Goal: Information Seeking & Learning: Learn about a topic

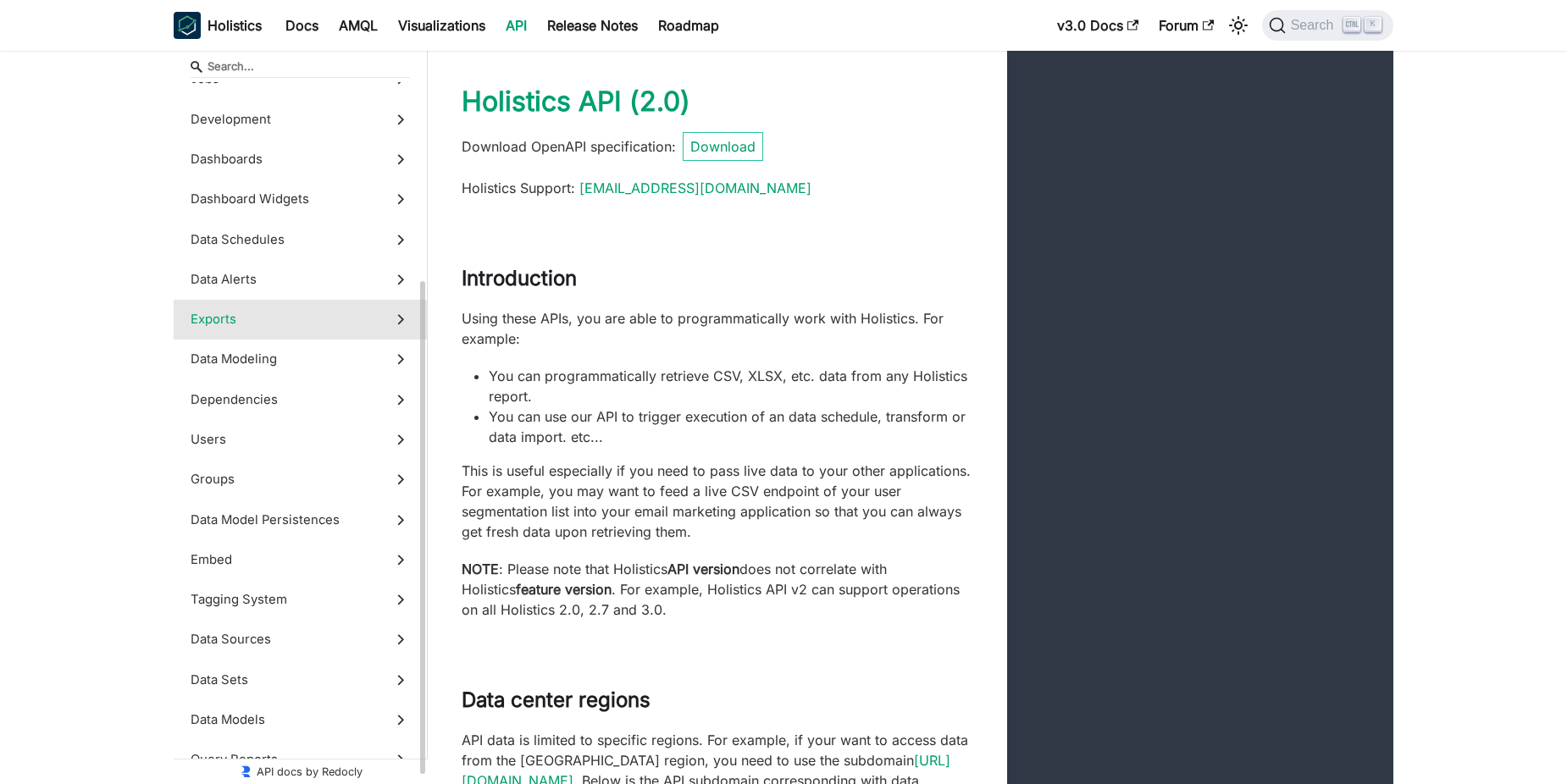
scroll to position [303, 0]
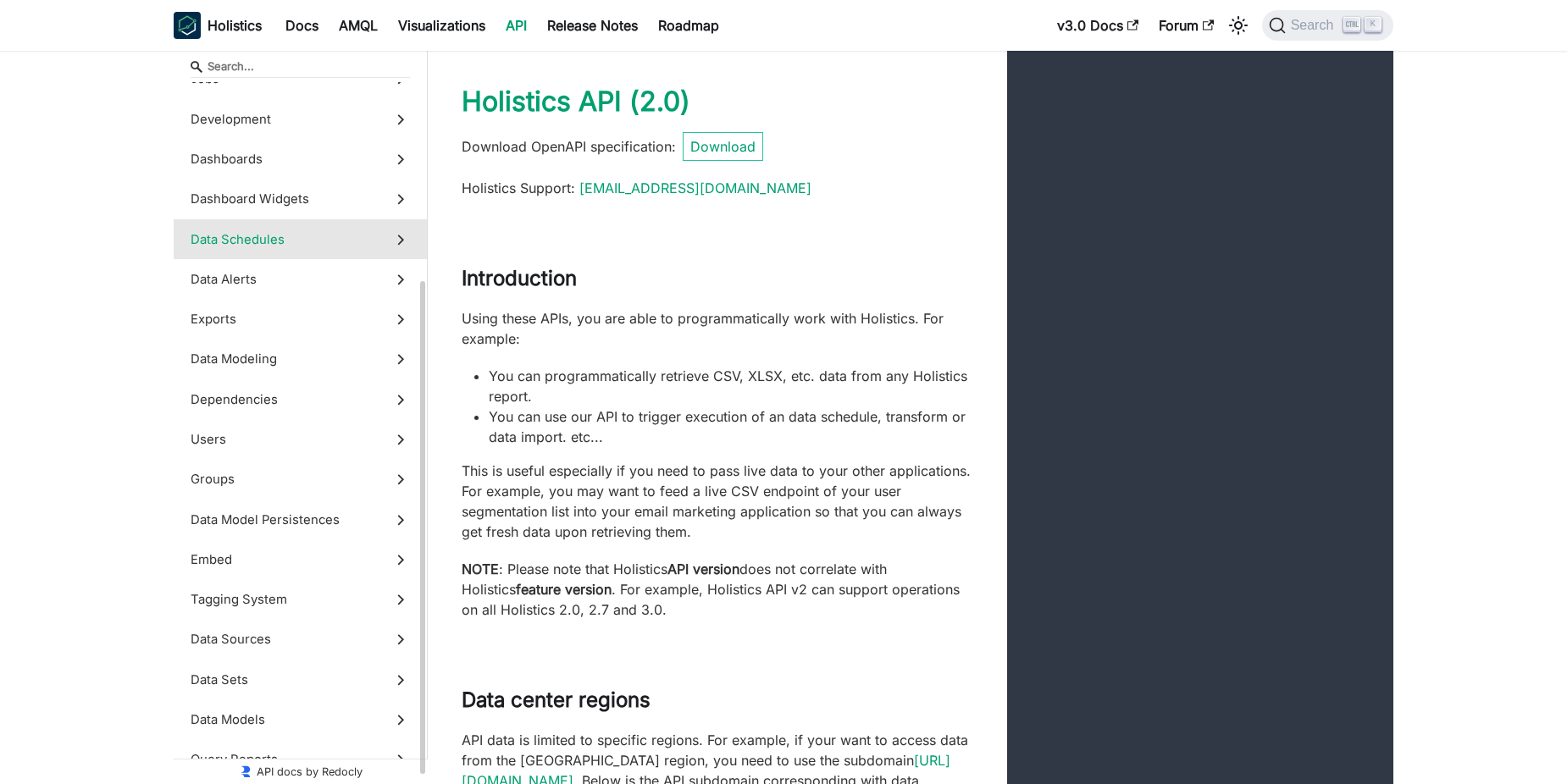
click at [315, 253] on label "Data Schedules" at bounding box center [300, 239] width 254 height 40
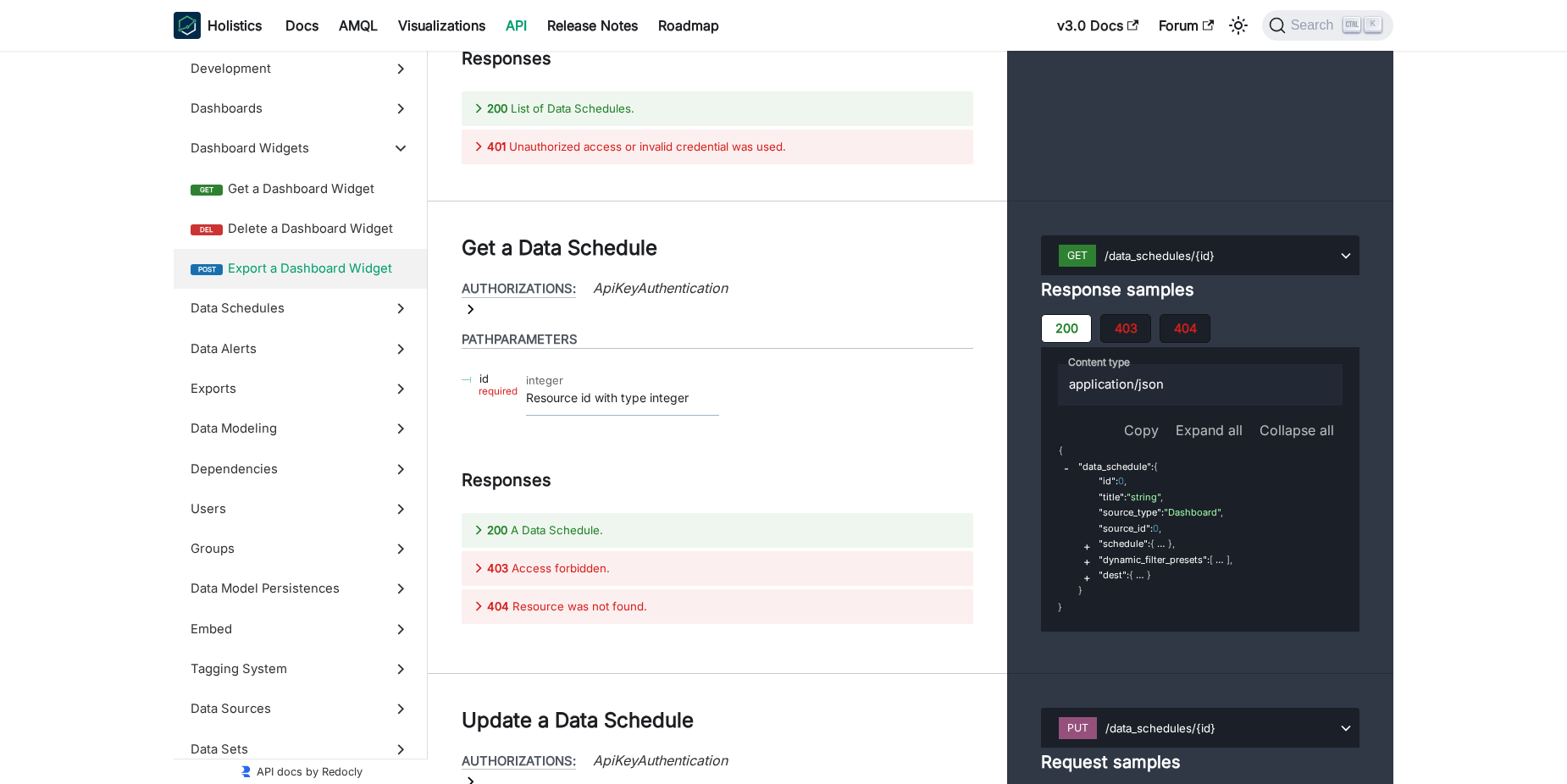
scroll to position [37517, 0]
click at [323, 152] on span "Dashboard Widgets" at bounding box center [283, 148] width 187 height 19
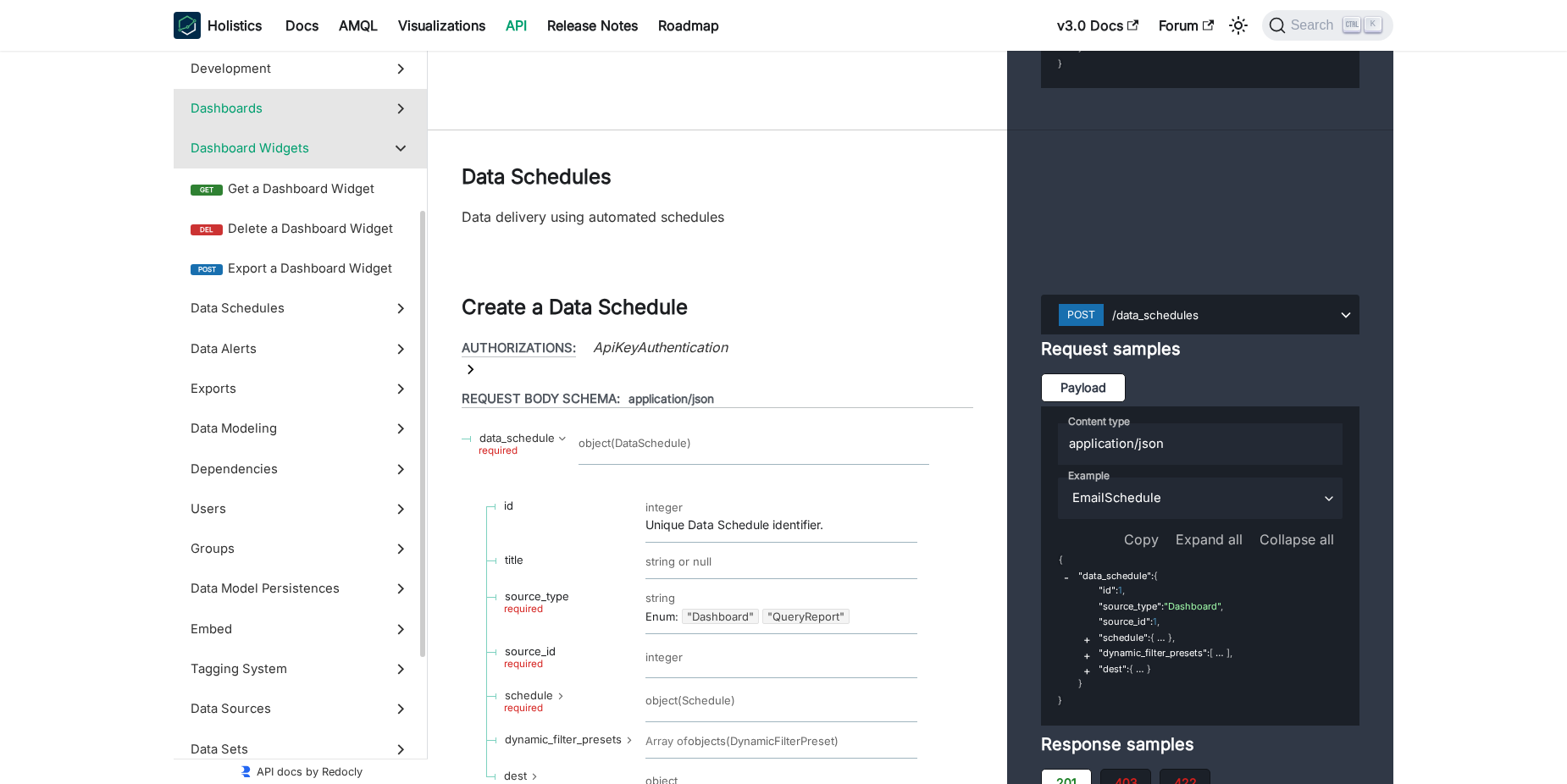
click at [289, 109] on span "Dashboards" at bounding box center [283, 108] width 187 height 19
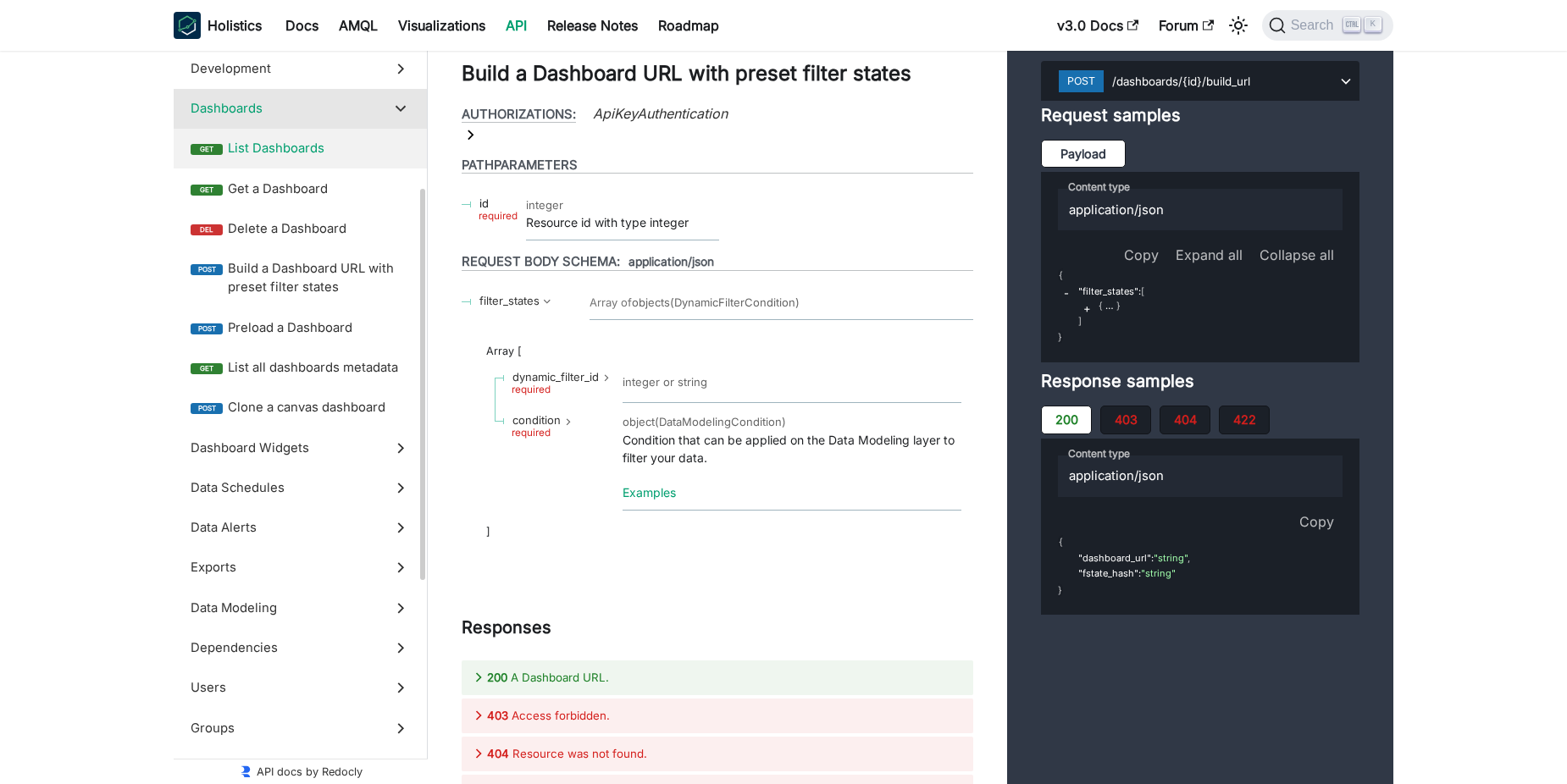
click at [298, 144] on span "List Dashboards" at bounding box center [319, 148] width 182 height 19
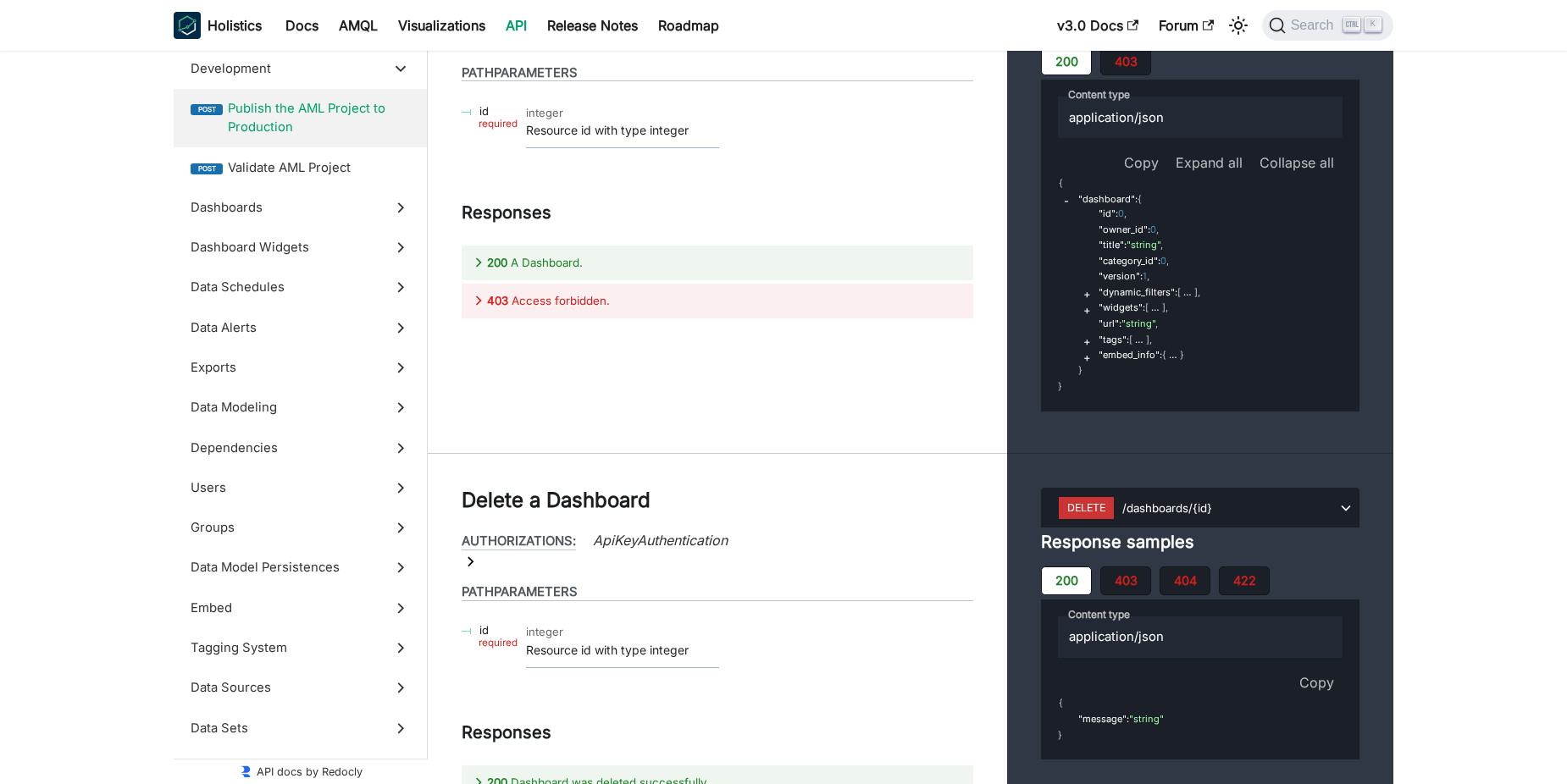
scroll to position [29999, 0]
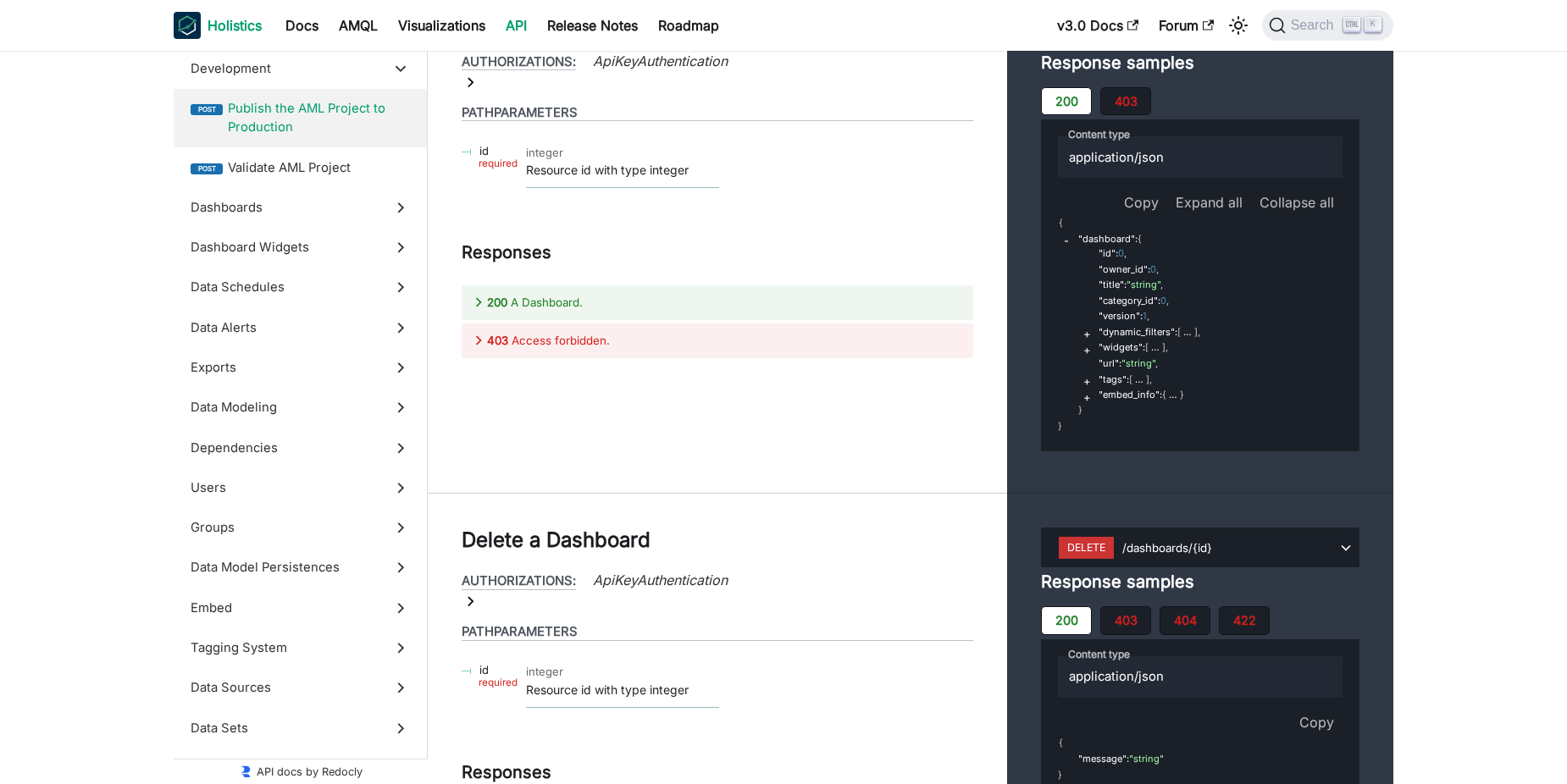
click at [244, 22] on b "Holistics" at bounding box center [235, 25] width 54 height 21
